Goal: Check status: Check status

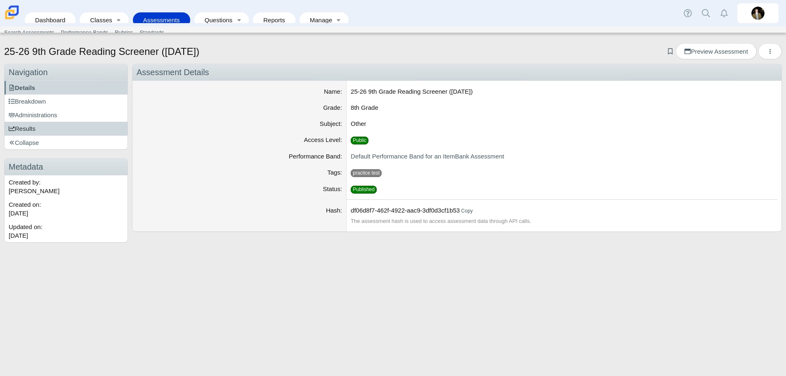
click at [36, 131] on link "Results" at bounding box center [66, 129] width 123 height 14
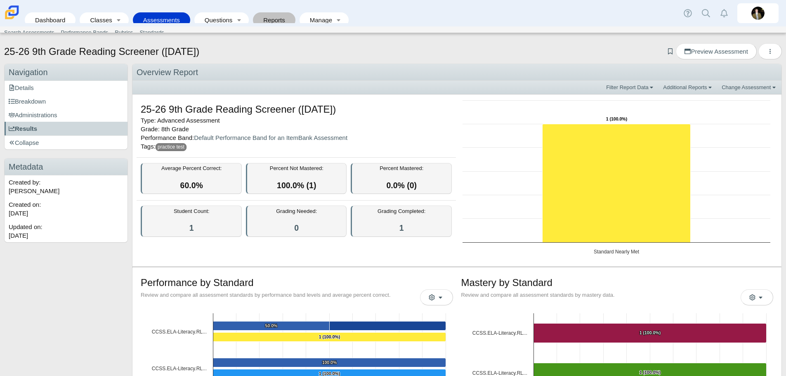
click at [274, 15] on link "Reports" at bounding box center [274, 19] width 34 height 15
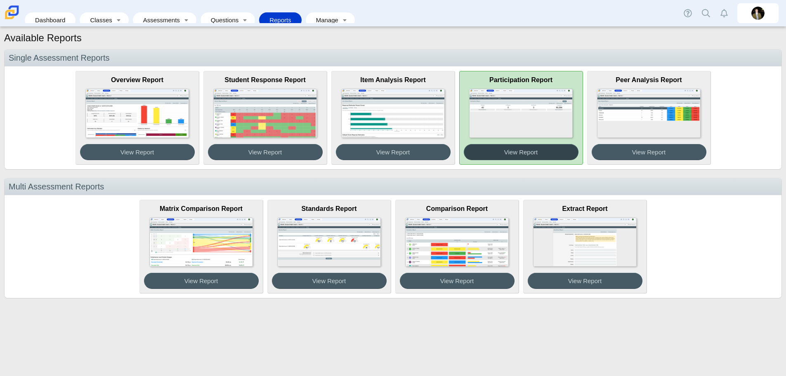
click at [551, 154] on button "View Report" at bounding box center [521, 152] width 115 height 16
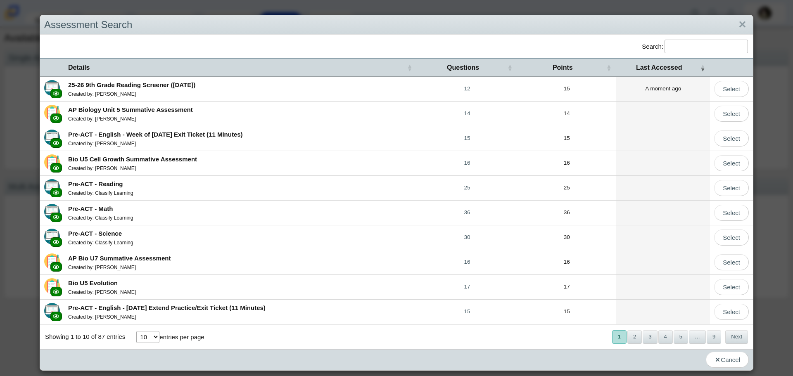
click at [180, 84] on b "25-26 9th Grade Reading Screener ([DATE])" at bounding box center [131, 84] width 127 height 7
click at [55, 92] on icon at bounding box center [56, 93] width 6 height 6
click at [718, 87] on link "Select" at bounding box center [731, 89] width 35 height 16
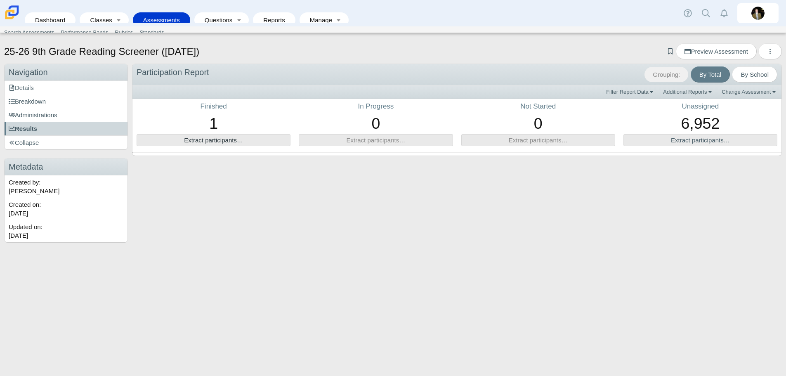
click at [213, 140] on link "Extract participants…" at bounding box center [213, 140] width 59 height 7
click at [40, 115] on span "Administrations" at bounding box center [33, 114] width 49 height 7
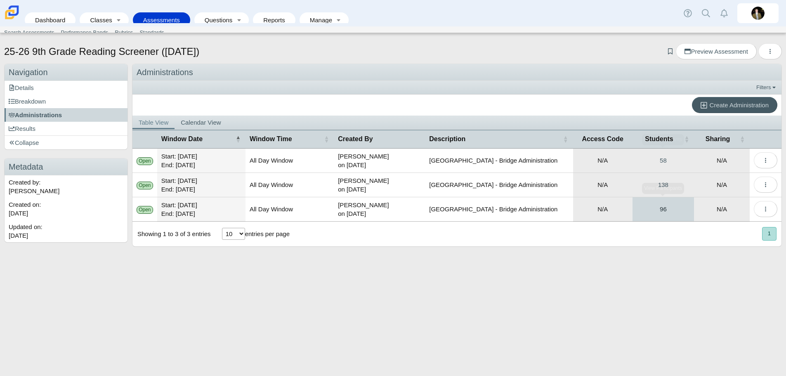
click at [661, 213] on link "96" at bounding box center [664, 209] width 62 height 24
